Goal: Leave review/rating

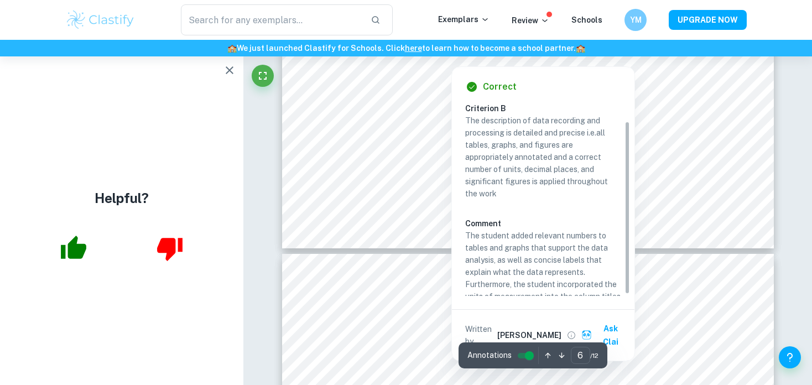
scroll to position [22, 0]
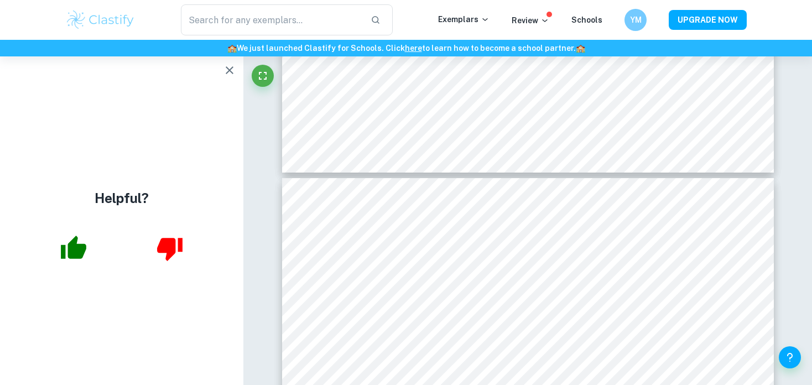
type input "7"
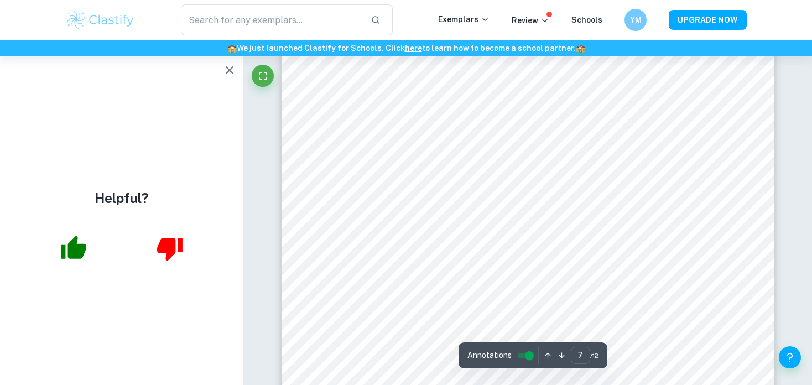
scroll to position [4047, 0]
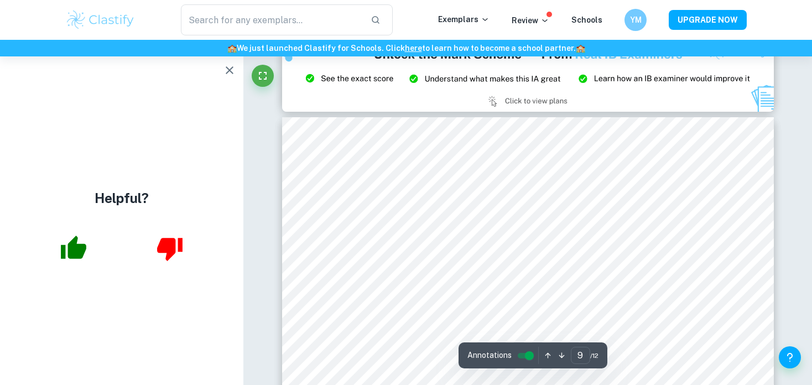
scroll to position [5385, 0]
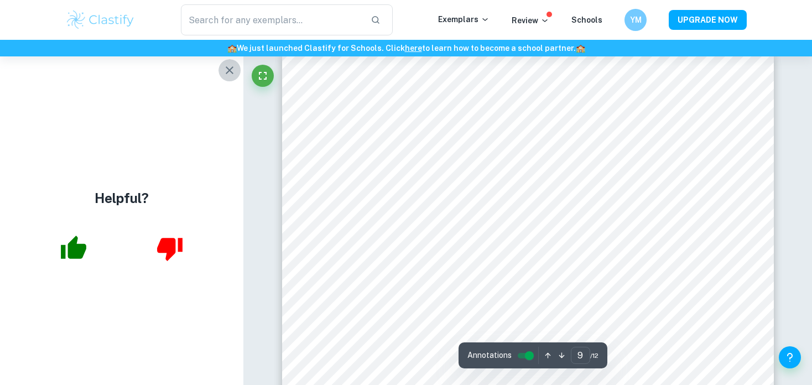
click at [225, 77] on button "button" at bounding box center [229, 70] width 22 height 22
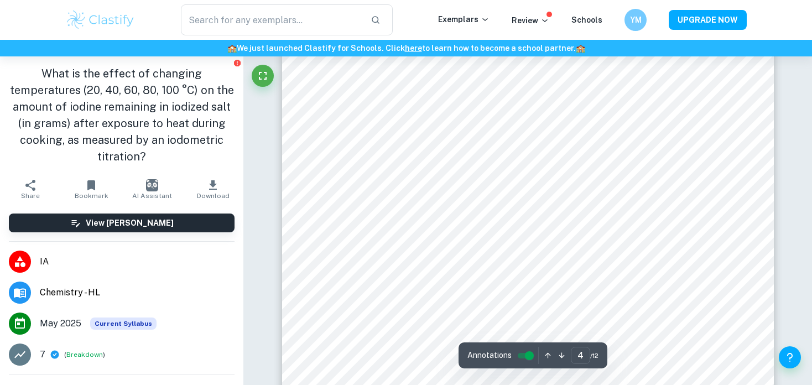
scroll to position [2180, 0]
type input "5"
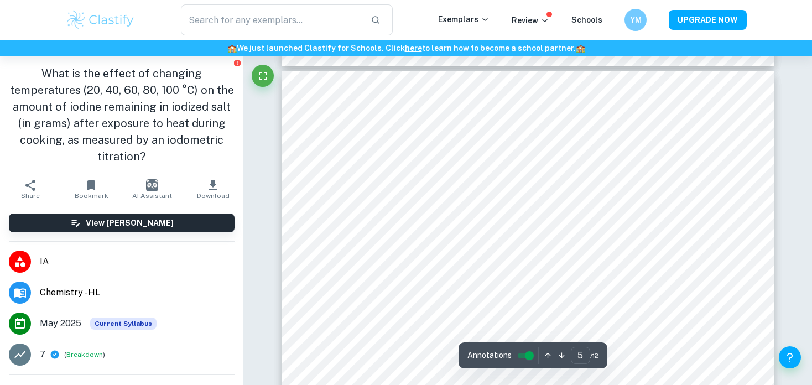
scroll to position [2722, 0]
